Goal: Task Accomplishment & Management: Complete application form

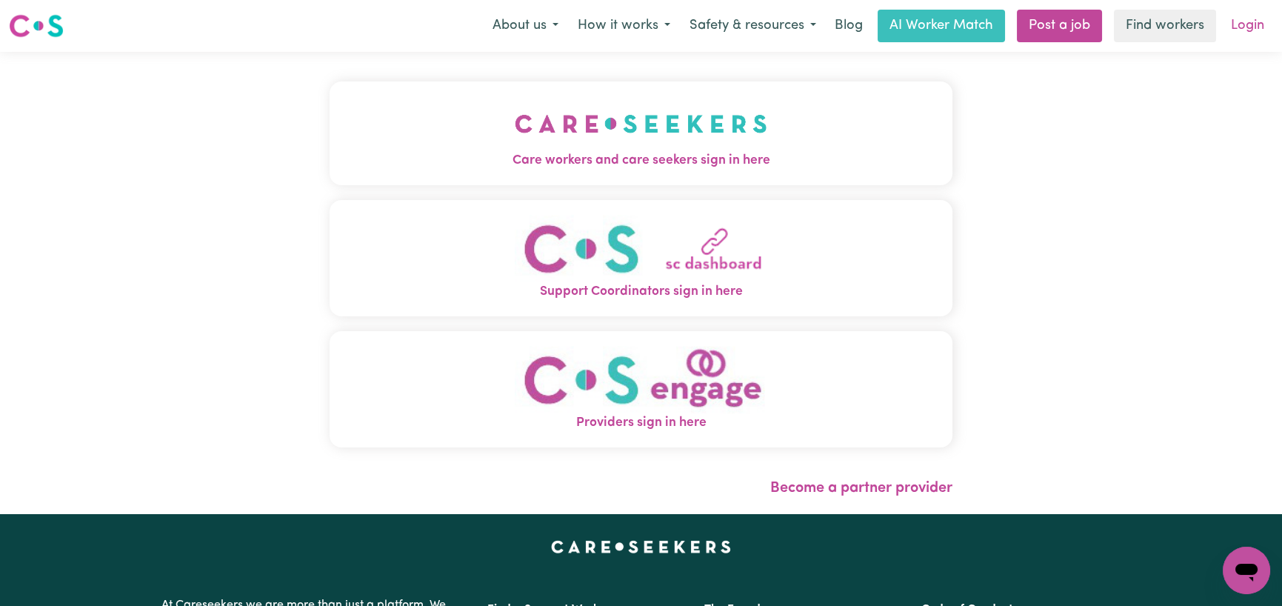
click at [1255, 28] on link "Login" at bounding box center [1247, 26] width 51 height 33
click at [1248, 19] on link "Login" at bounding box center [1247, 26] width 51 height 33
click at [770, 117] on button "Care workers and care seekers sign in here" at bounding box center [640, 133] width 623 height 104
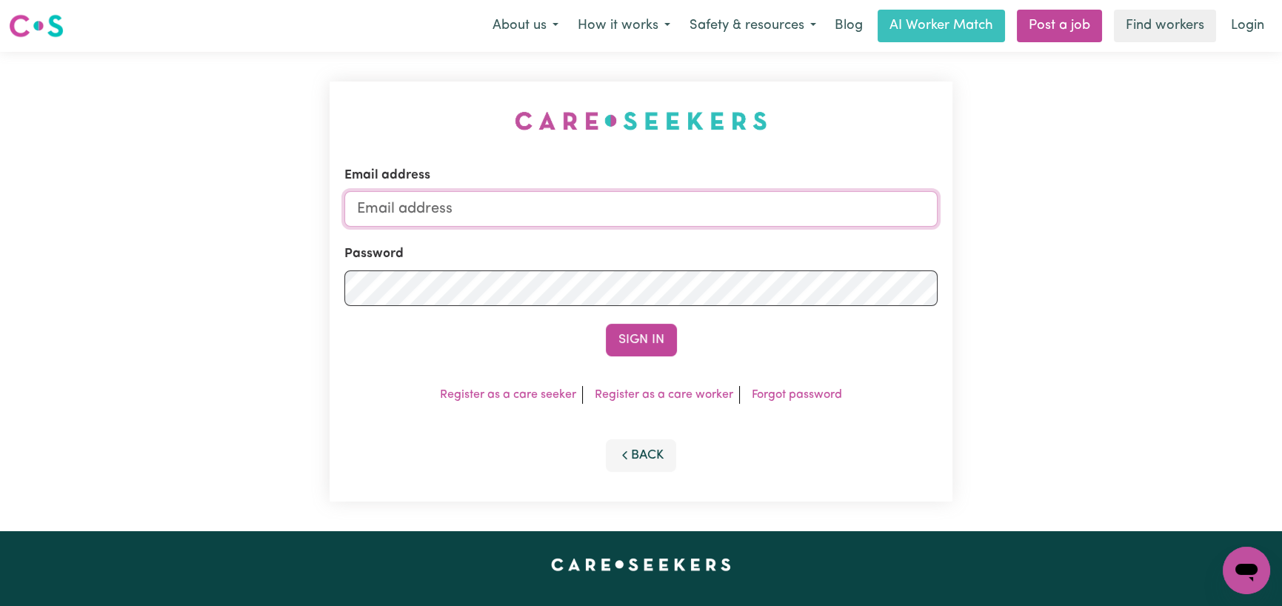
type input "[EMAIL_ADDRESS][DOMAIN_NAME]"
click at [646, 340] on button "Sign In" at bounding box center [641, 340] width 71 height 33
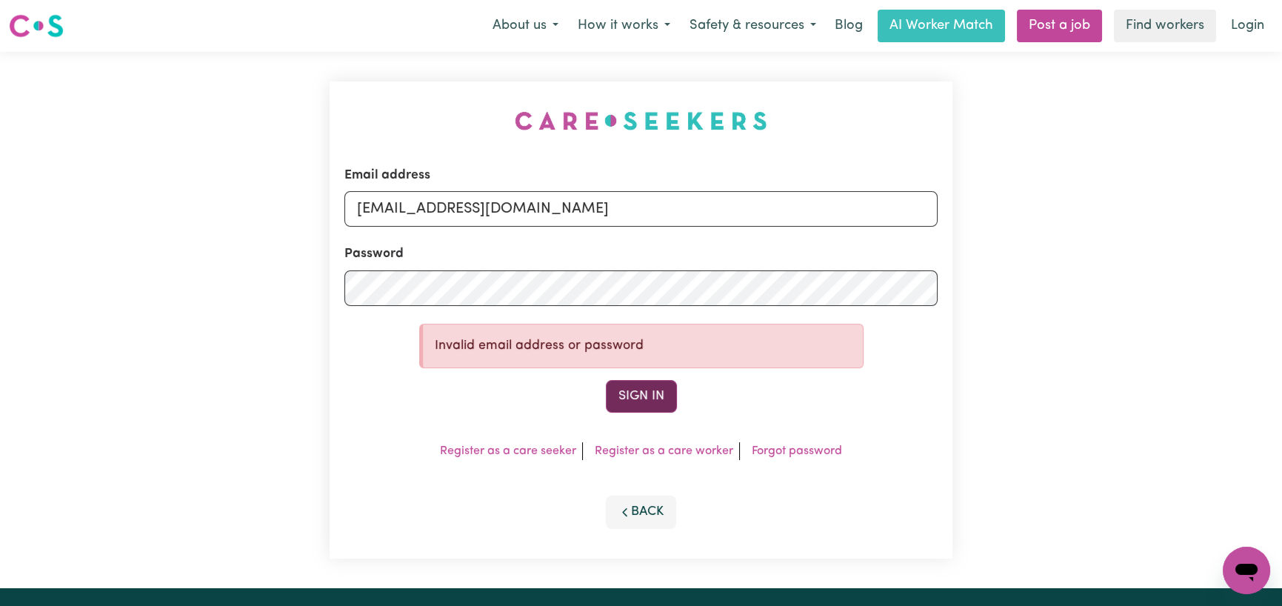
click at [616, 392] on button "Sign In" at bounding box center [641, 396] width 71 height 33
click at [1187, 29] on link "Find workers" at bounding box center [1165, 26] width 102 height 33
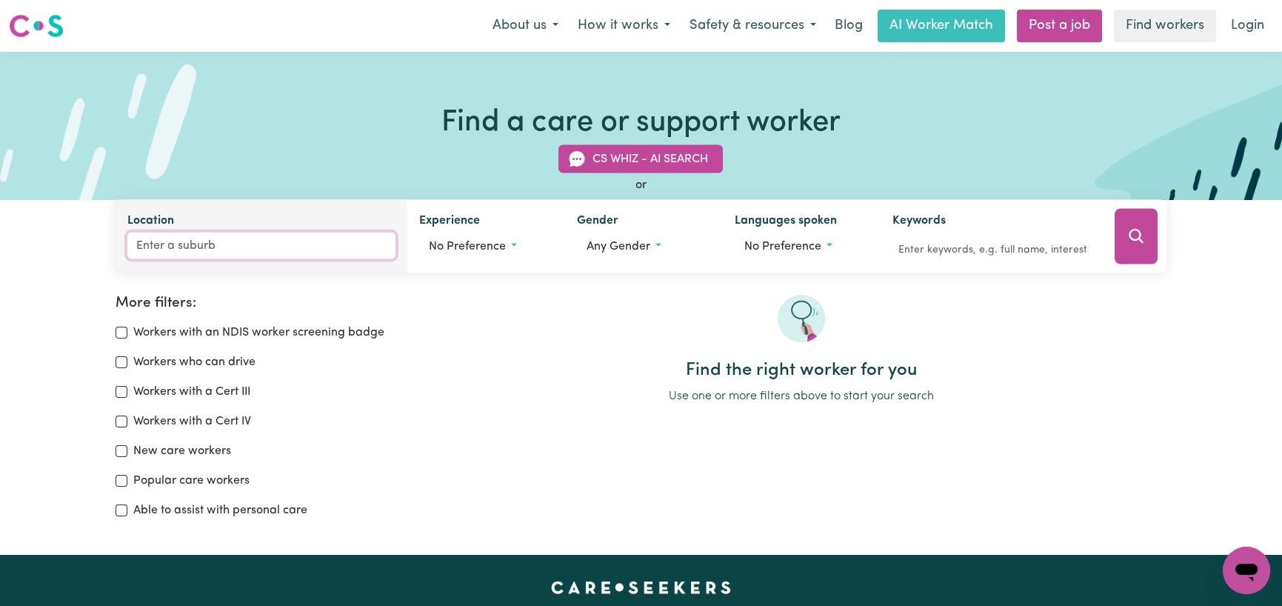
click at [272, 246] on input "Location" at bounding box center [261, 245] width 268 height 27
type input "minchin"
type input "minchinBURY, [GEOGRAPHIC_DATA], 2770"
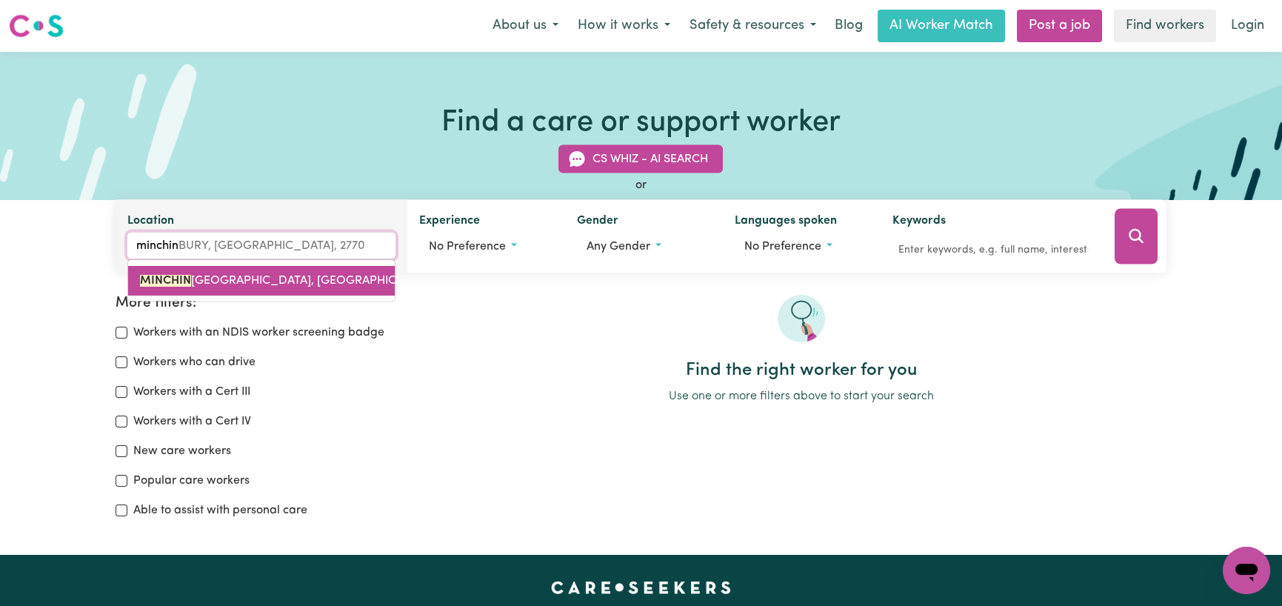
click at [275, 275] on span "[GEOGRAPHIC_DATA], [GEOGRAPHIC_DATA], 2770" at bounding box center [304, 281] width 328 height 12
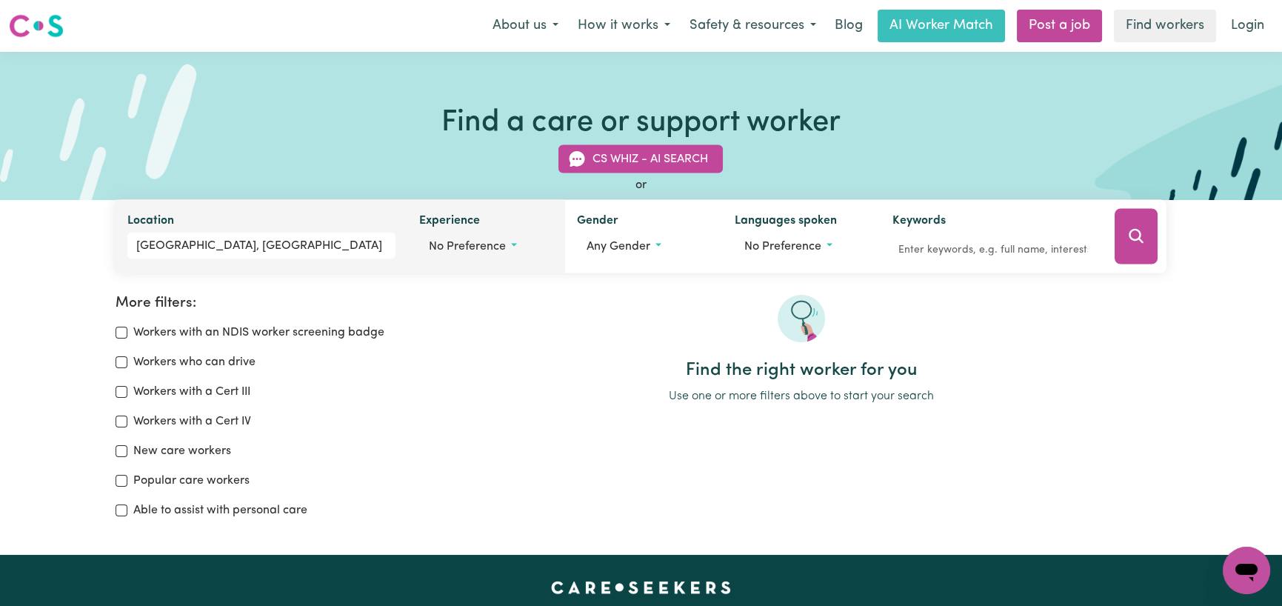
click at [511, 256] on button "No preference" at bounding box center [486, 246] width 134 height 28
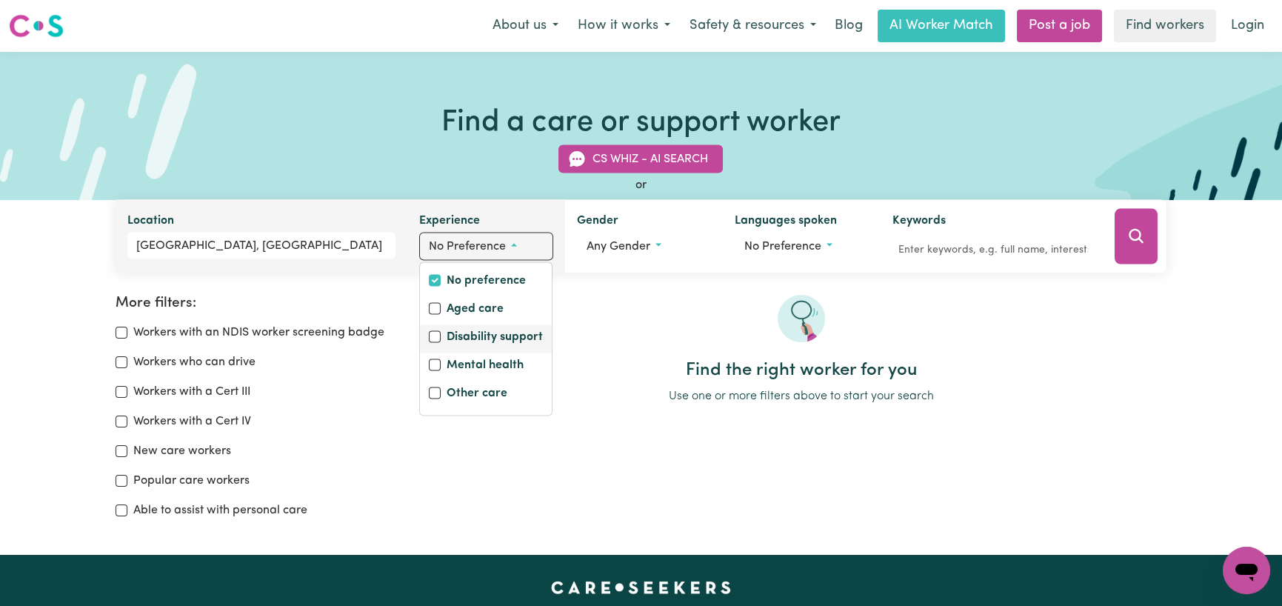
click at [480, 339] on label "Disability support" at bounding box center [494, 338] width 96 height 21
click at [441, 339] on input "Disability support" at bounding box center [435, 337] width 12 height 12
checkbox input "true"
checkbox input "false"
click at [627, 329] on div at bounding box center [801, 327] width 730 height 65
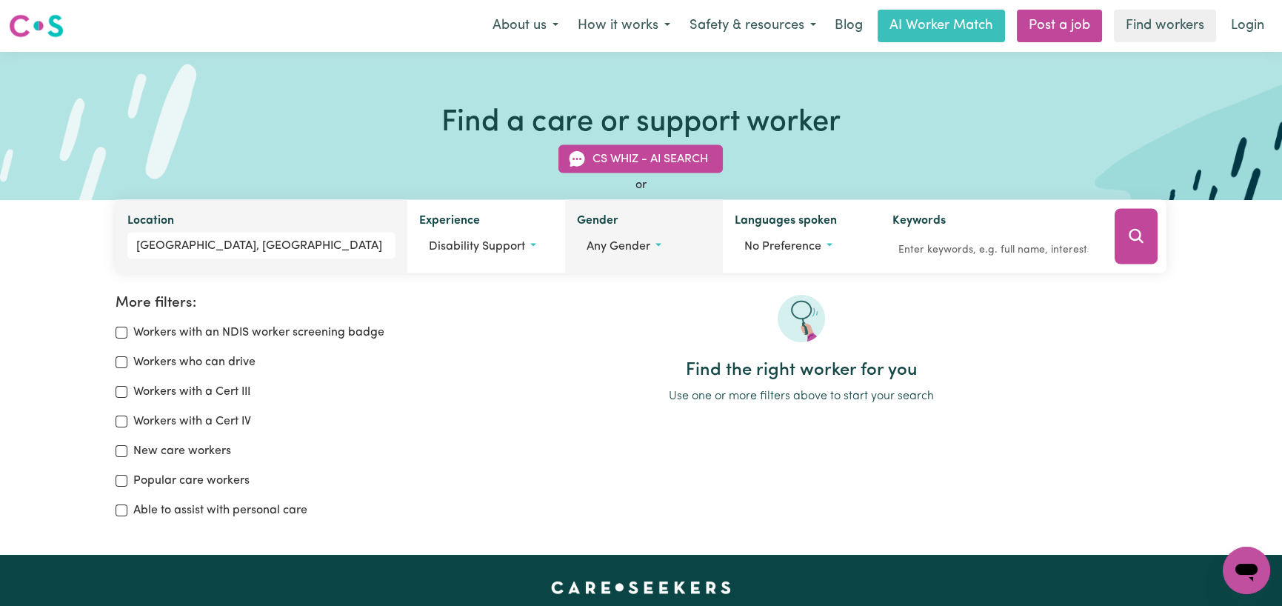
click at [646, 241] on span "Any gender" at bounding box center [618, 247] width 64 height 12
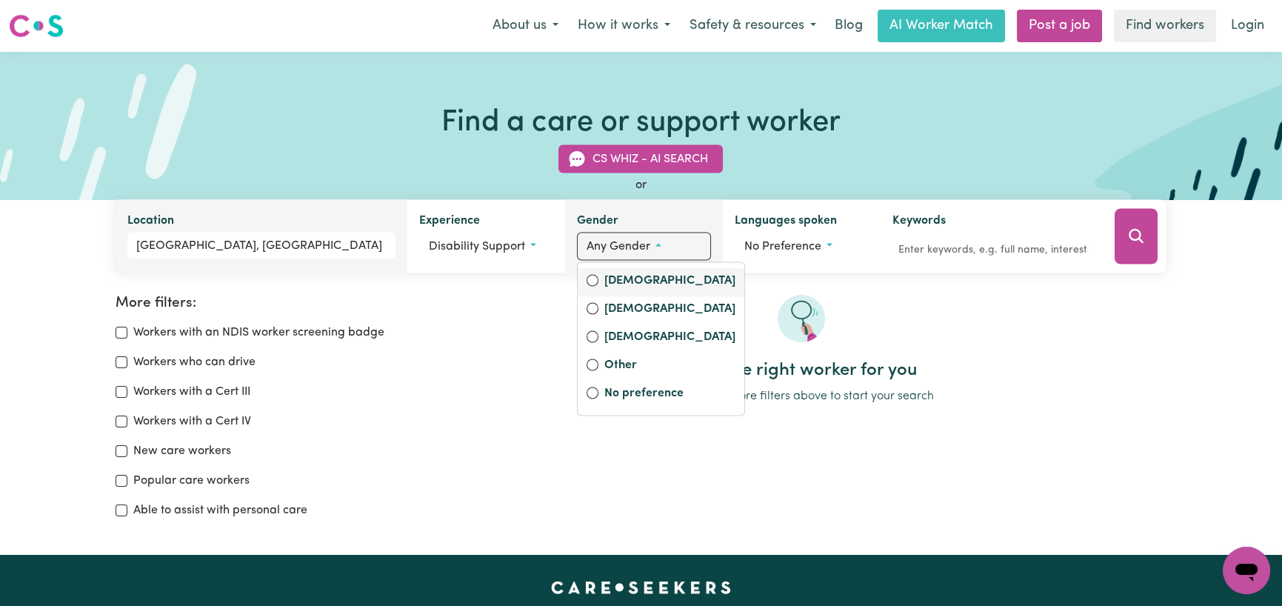
click at [618, 281] on label "[DEMOGRAPHIC_DATA]" at bounding box center [669, 282] width 131 height 21
click at [598, 281] on input "[DEMOGRAPHIC_DATA]" at bounding box center [592, 281] width 12 height 12
radio input "true"
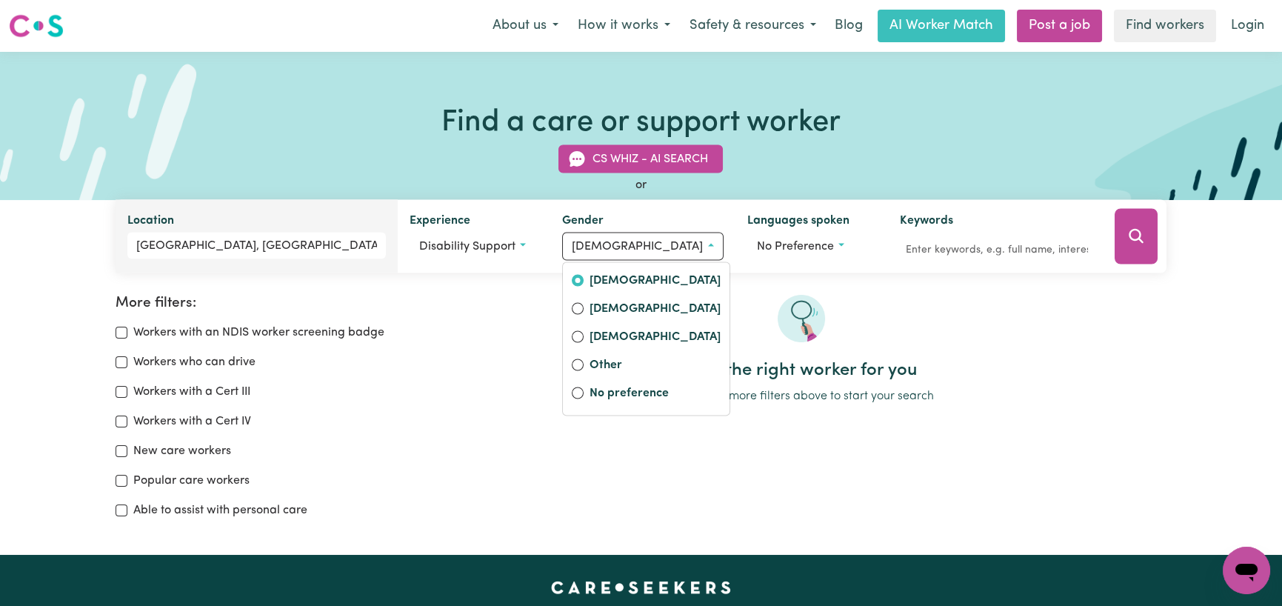
click at [751, 311] on div at bounding box center [801, 327] width 730 height 65
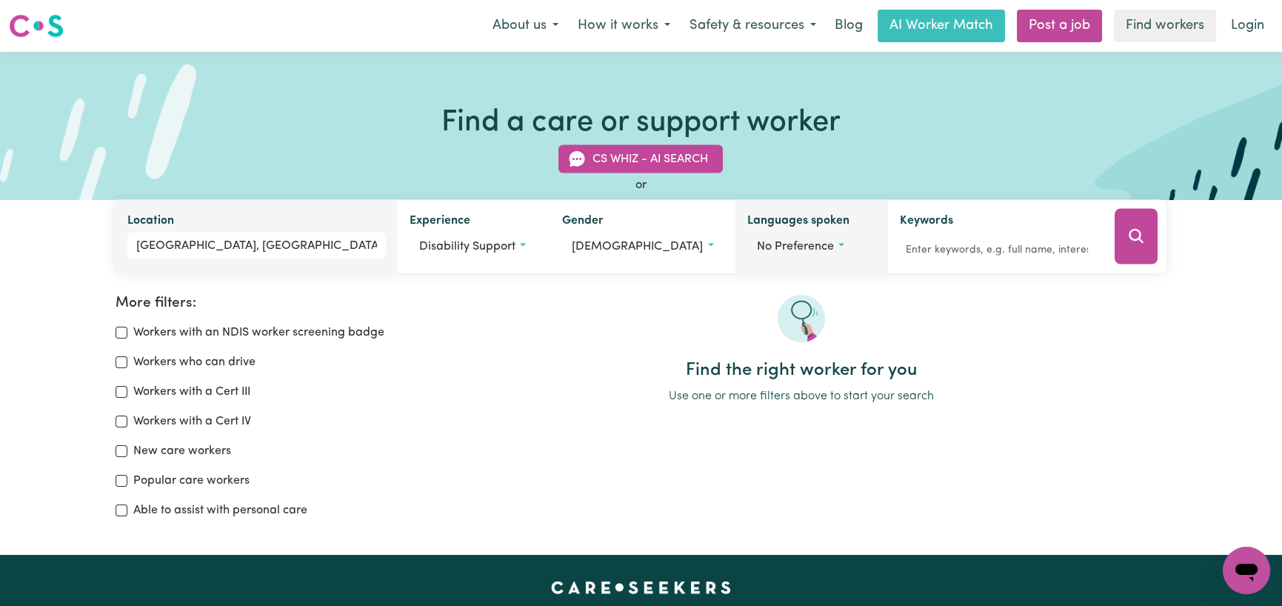
click at [776, 246] on span "No preference" at bounding box center [795, 247] width 77 height 12
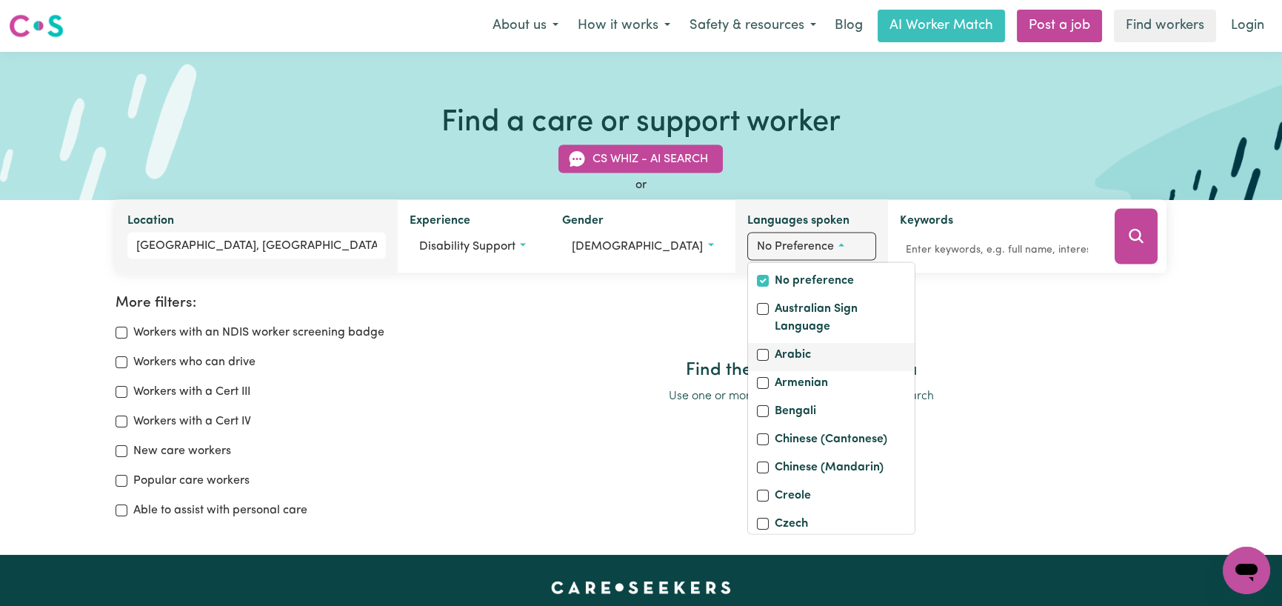
click at [775, 347] on label "Arabic" at bounding box center [793, 356] width 36 height 21
click at [769, 349] on input "Arabic" at bounding box center [763, 355] width 12 height 12
checkbox input "true"
checkbox input "false"
click at [626, 351] on div at bounding box center [801, 327] width 730 height 65
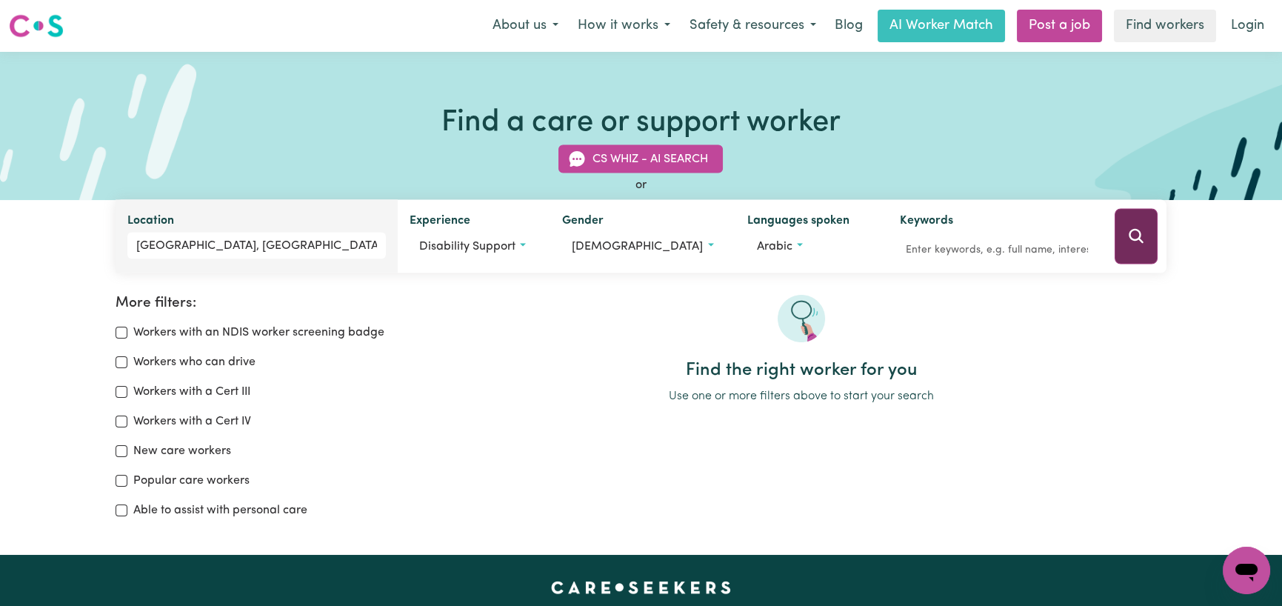
click at [1140, 222] on button "Search" at bounding box center [1135, 237] width 43 height 56
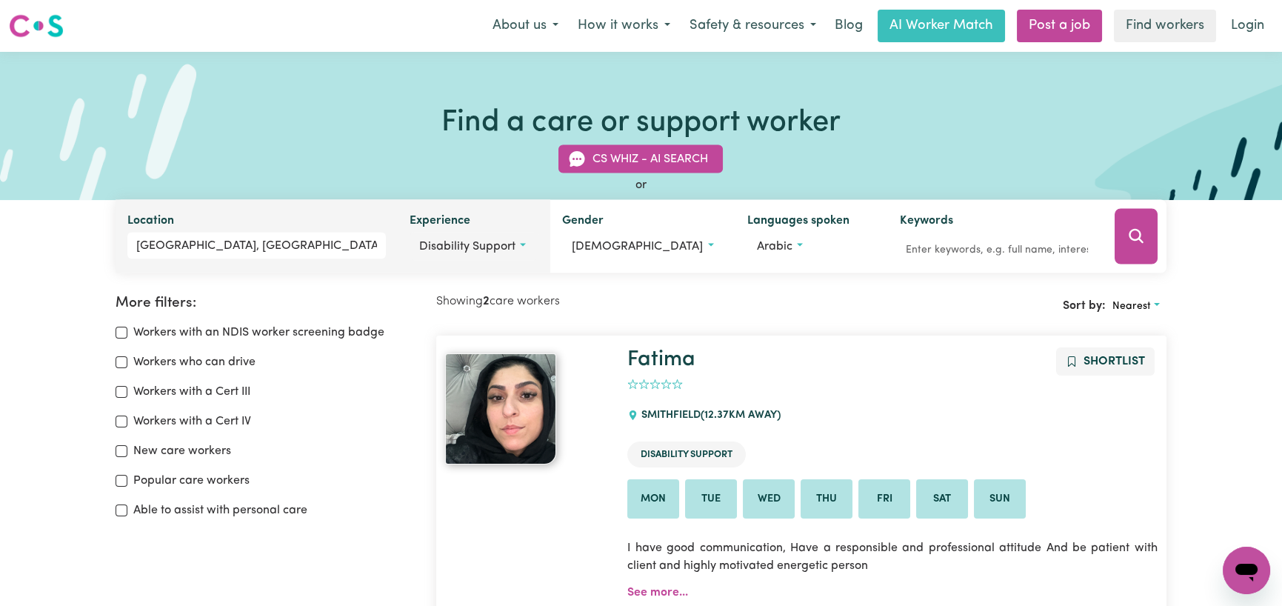
click at [514, 244] on span "Disability support" at bounding box center [467, 247] width 96 height 12
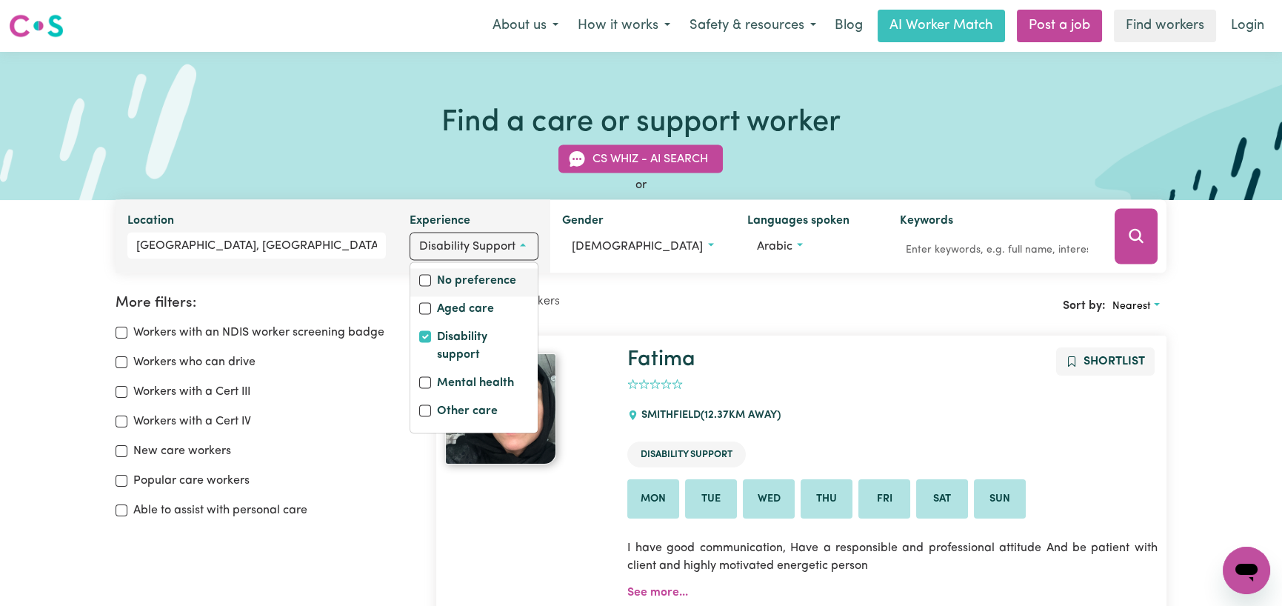
click at [474, 281] on label "No preference" at bounding box center [476, 282] width 79 height 21
click at [431, 281] on input "No preference" at bounding box center [425, 281] width 12 height 12
checkbox input "true"
checkbox input "false"
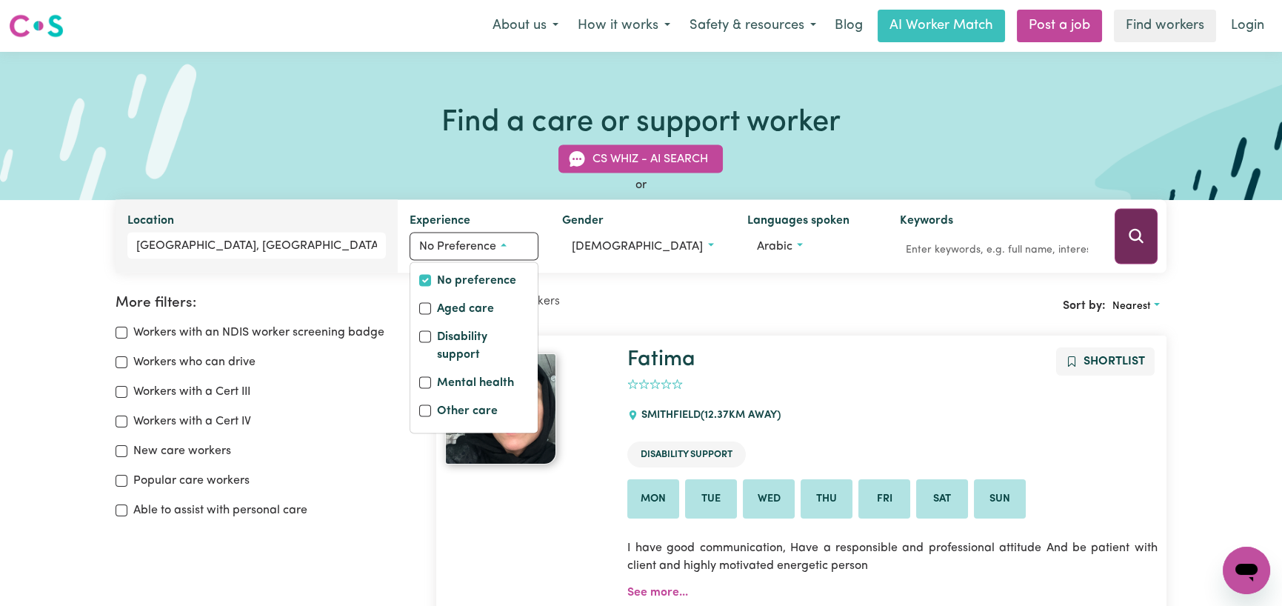
click at [1143, 226] on button "Search" at bounding box center [1135, 237] width 43 height 56
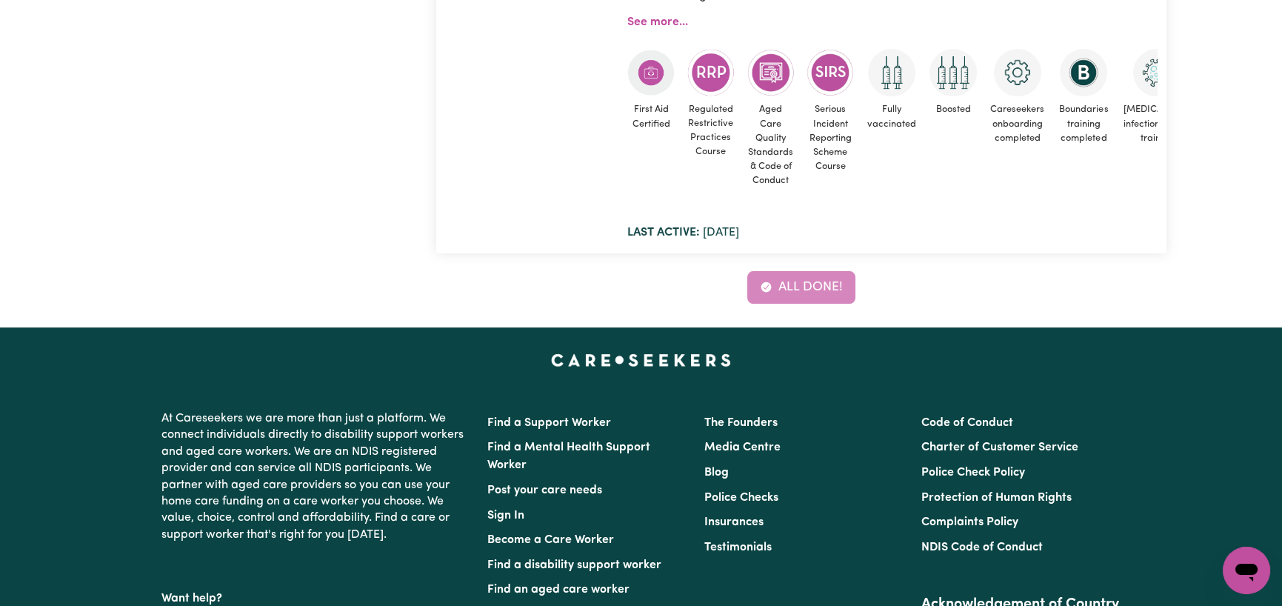
scroll to position [765, 0]
